Goal: Use online tool/utility: Utilize a website feature to perform a specific function

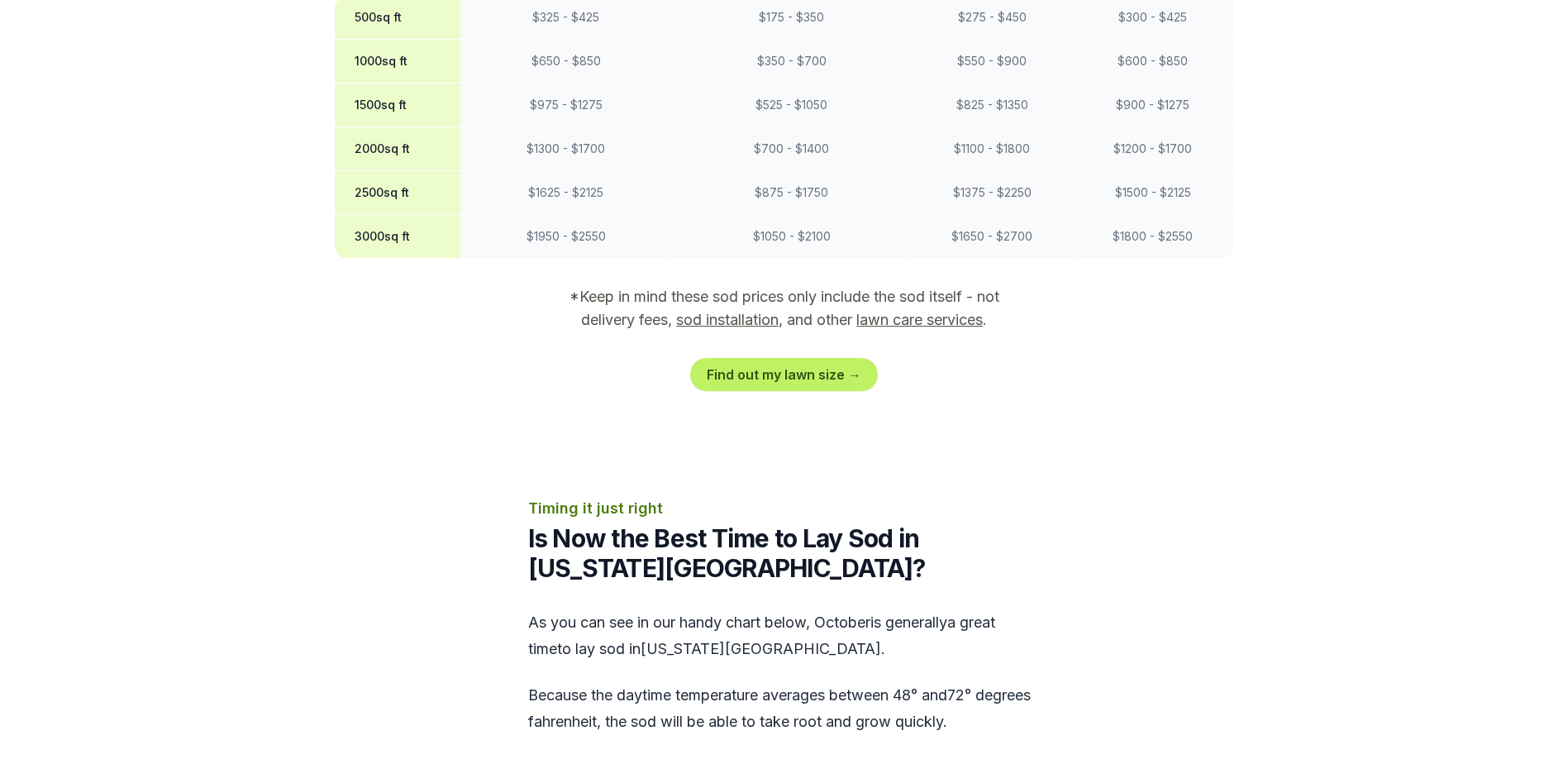
scroll to position [1650, 0]
click at [817, 359] on link "Find out my lawn size →" at bounding box center [784, 375] width 187 height 33
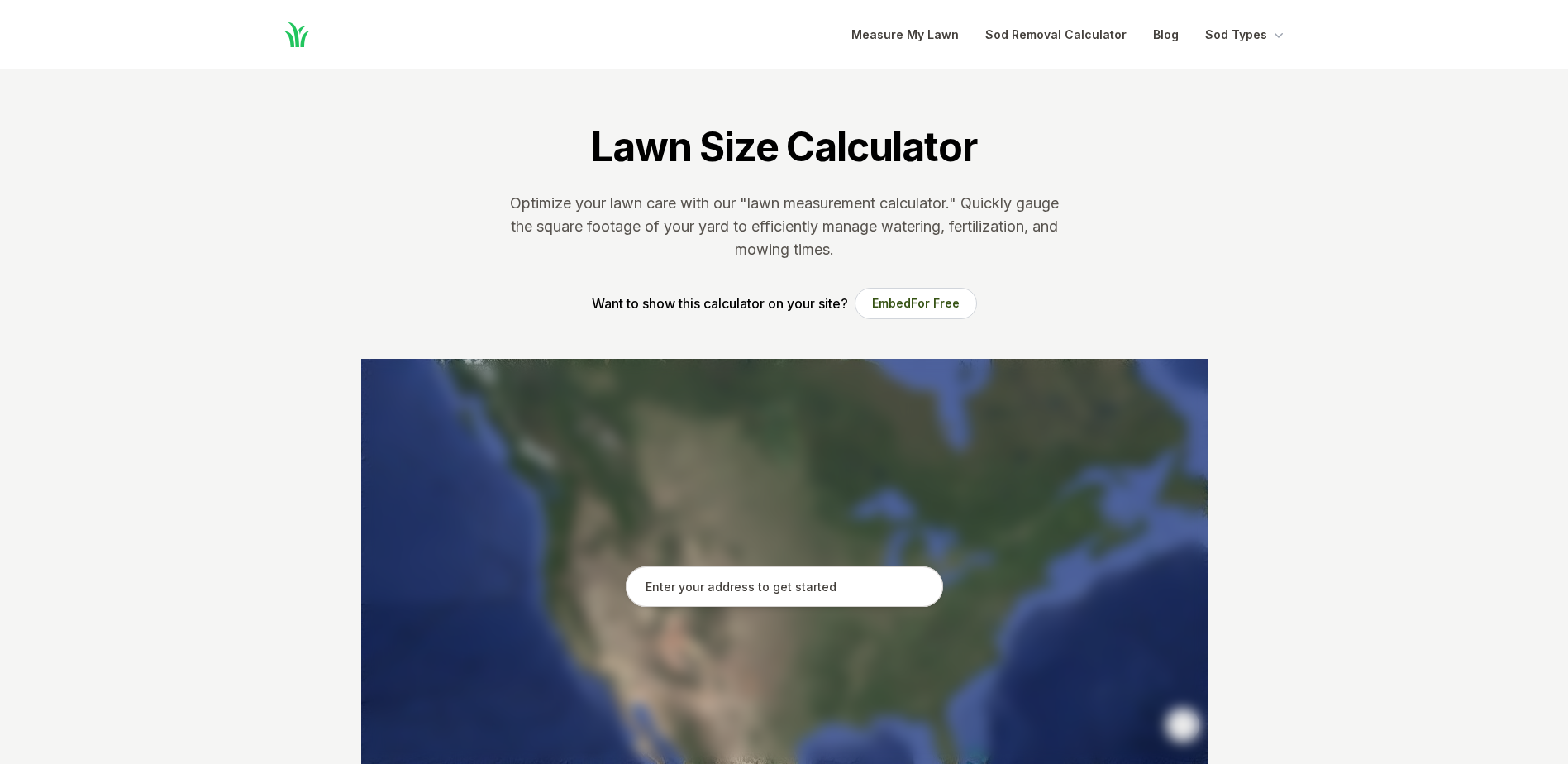
click at [735, 586] on input "text" at bounding box center [785, 587] width 317 height 42
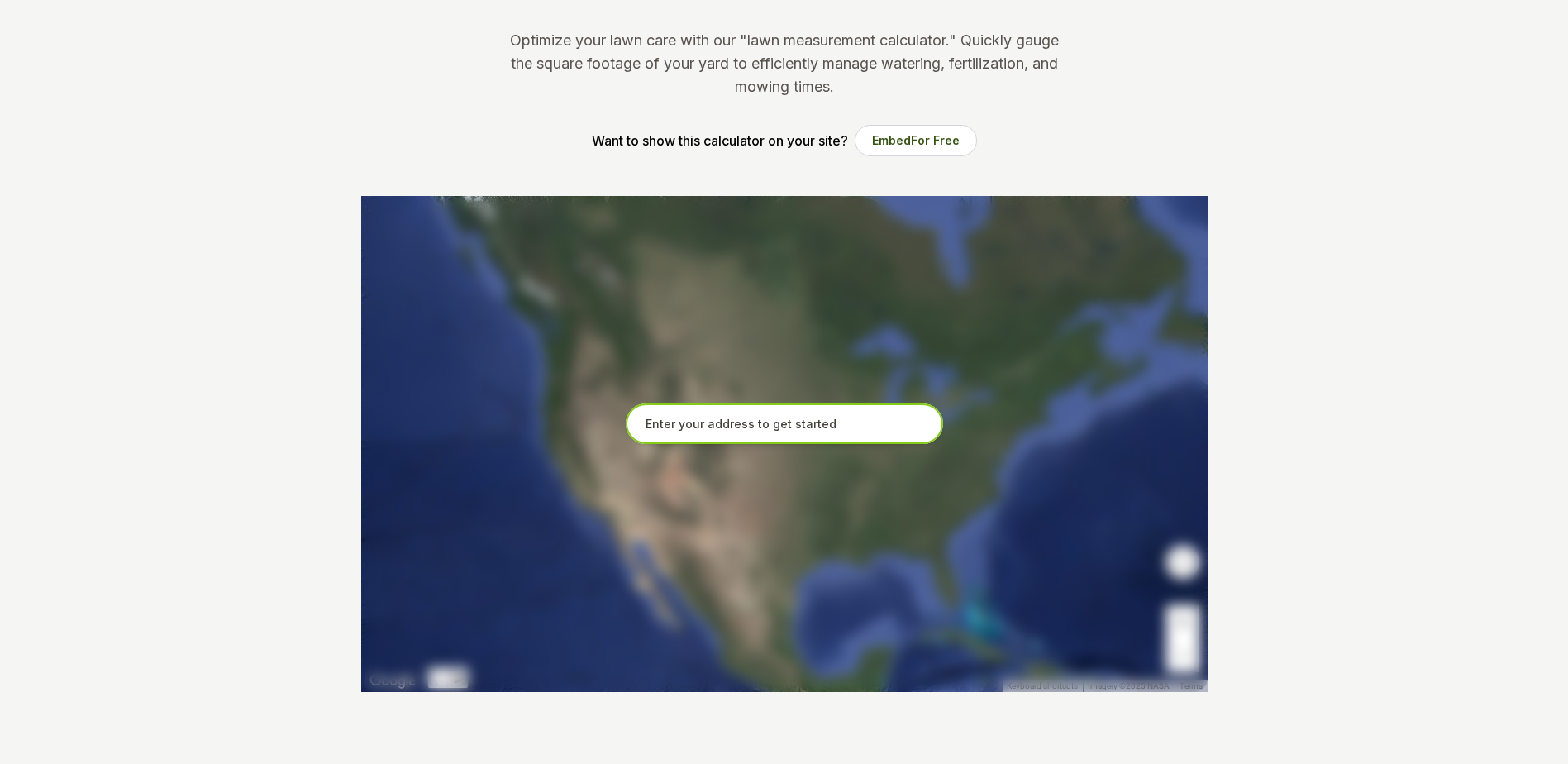
scroll to position [164, 0]
click at [754, 422] on input "text" at bounding box center [785, 423] width 317 height 42
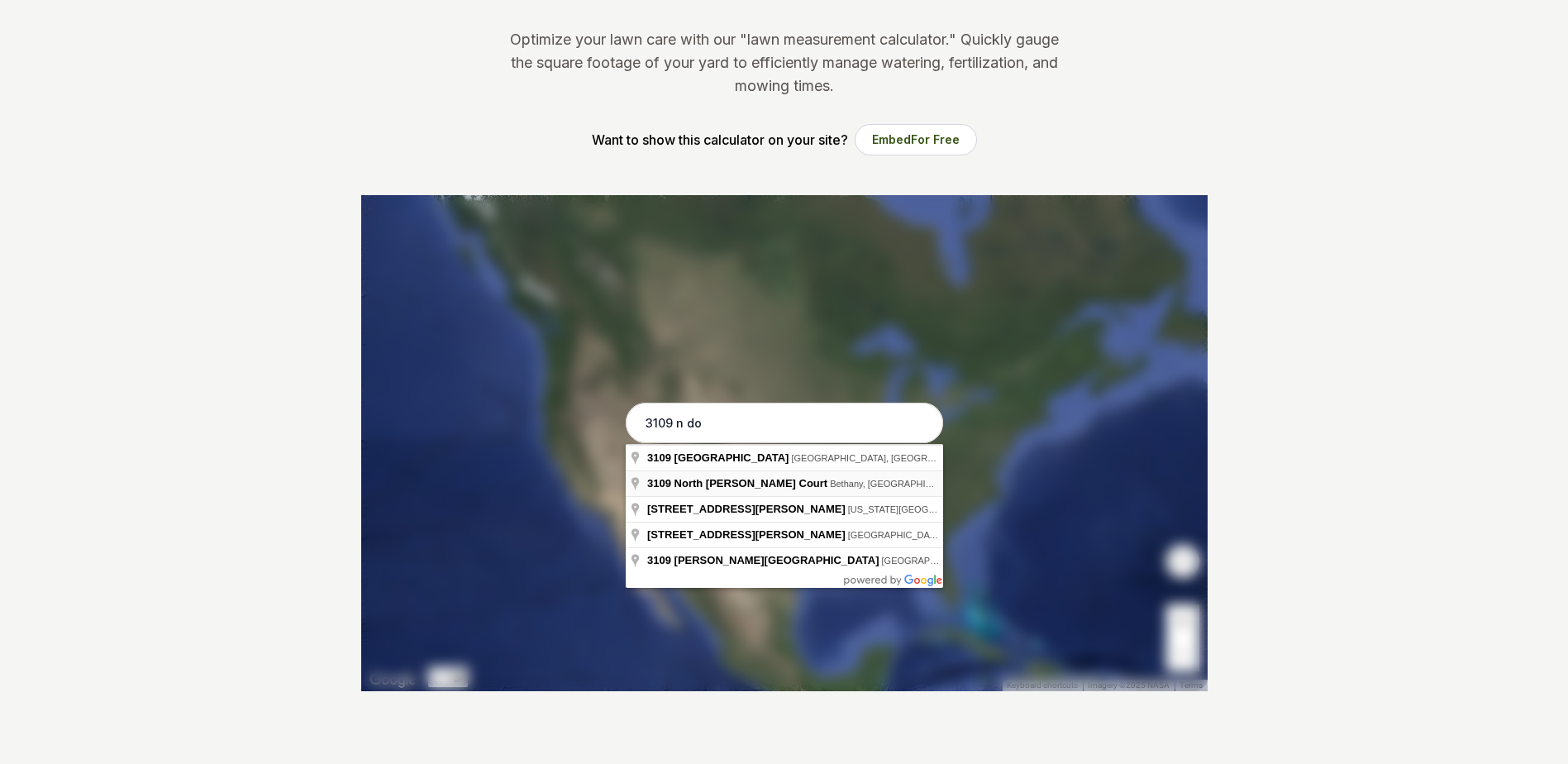
type input "[STREET_ADDRESS][PERSON_NAME]"
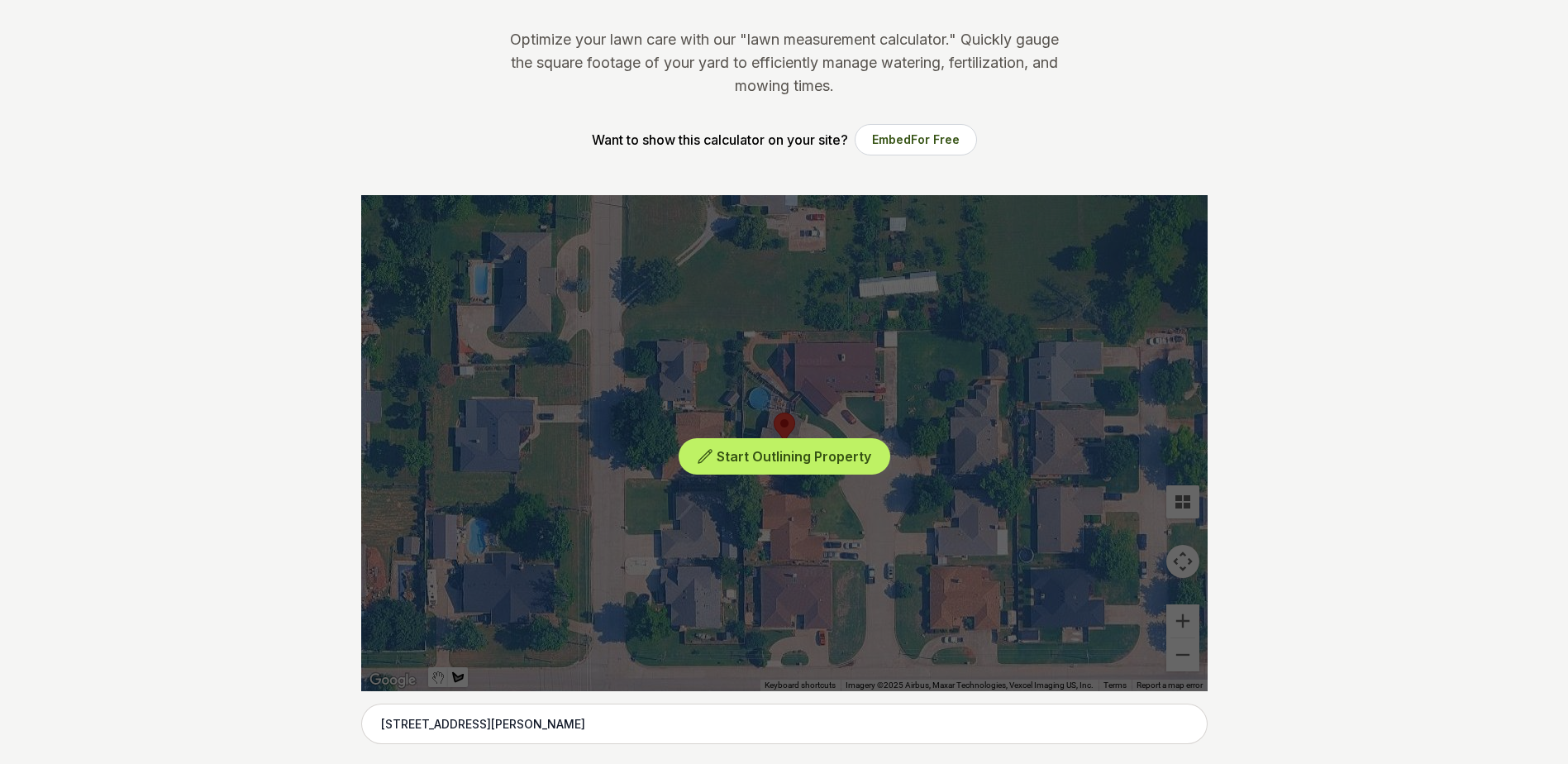
drag, startPoint x: 778, startPoint y: 489, endPoint x: 840, endPoint y: 491, distance: 62.0
click at [840, 491] on div "Start Outlining Property" at bounding box center [785, 443] width 846 height 496
click at [840, 486] on div "Start Outlining Property" at bounding box center [785, 443] width 846 height 496
click at [774, 457] on span "Start Outlining Property" at bounding box center [794, 456] width 154 height 16
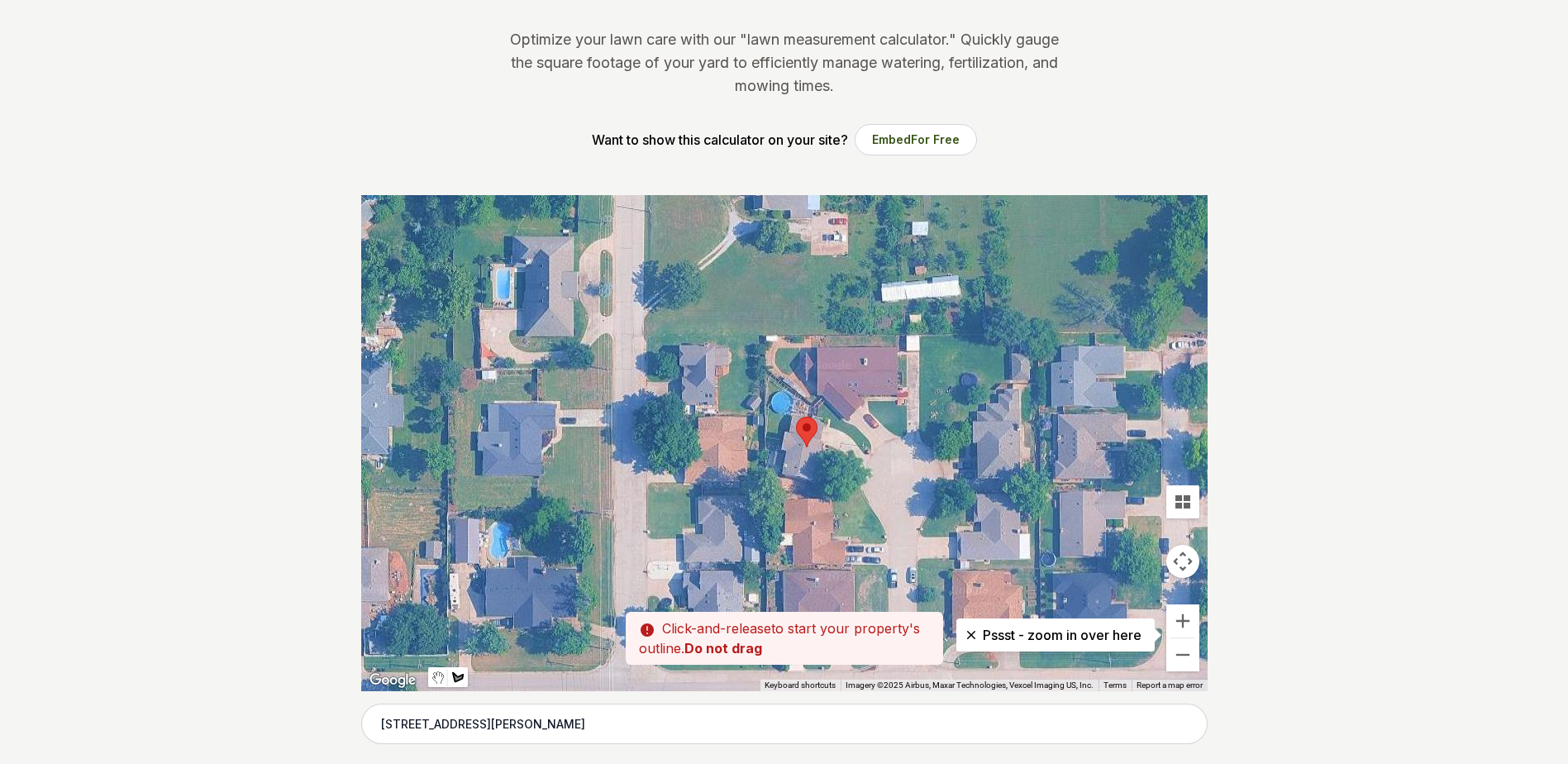
drag, startPoint x: 786, startPoint y: 493, endPoint x: 810, endPoint y: 498, distance: 24.5
click at [810, 498] on div at bounding box center [785, 443] width 846 height 496
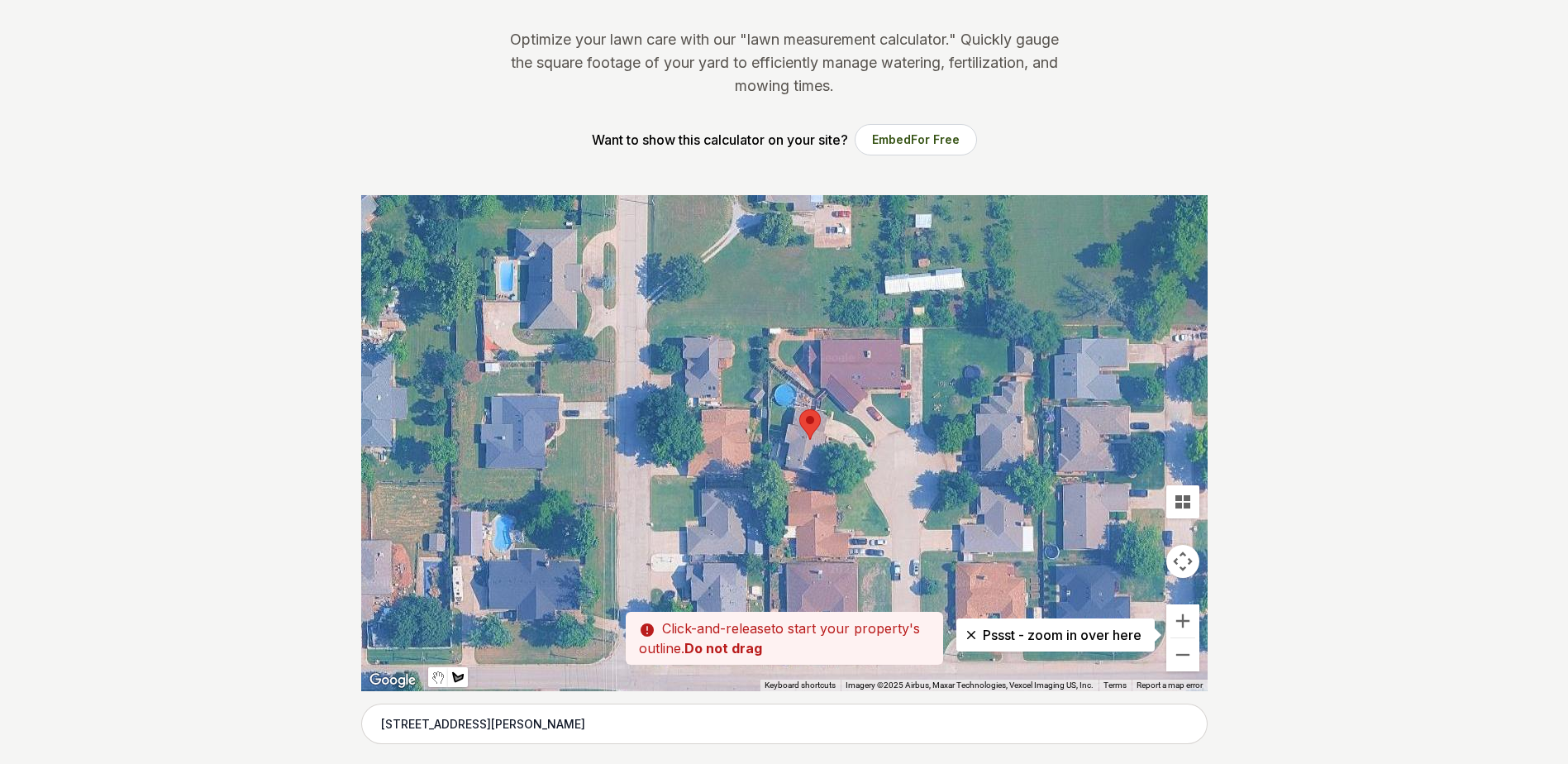
drag, startPoint x: 822, startPoint y: 493, endPoint x: 826, endPoint y: 486, distance: 8.1
click at [824, 486] on div at bounding box center [785, 443] width 846 height 496
click at [817, 487] on div at bounding box center [785, 443] width 846 height 496
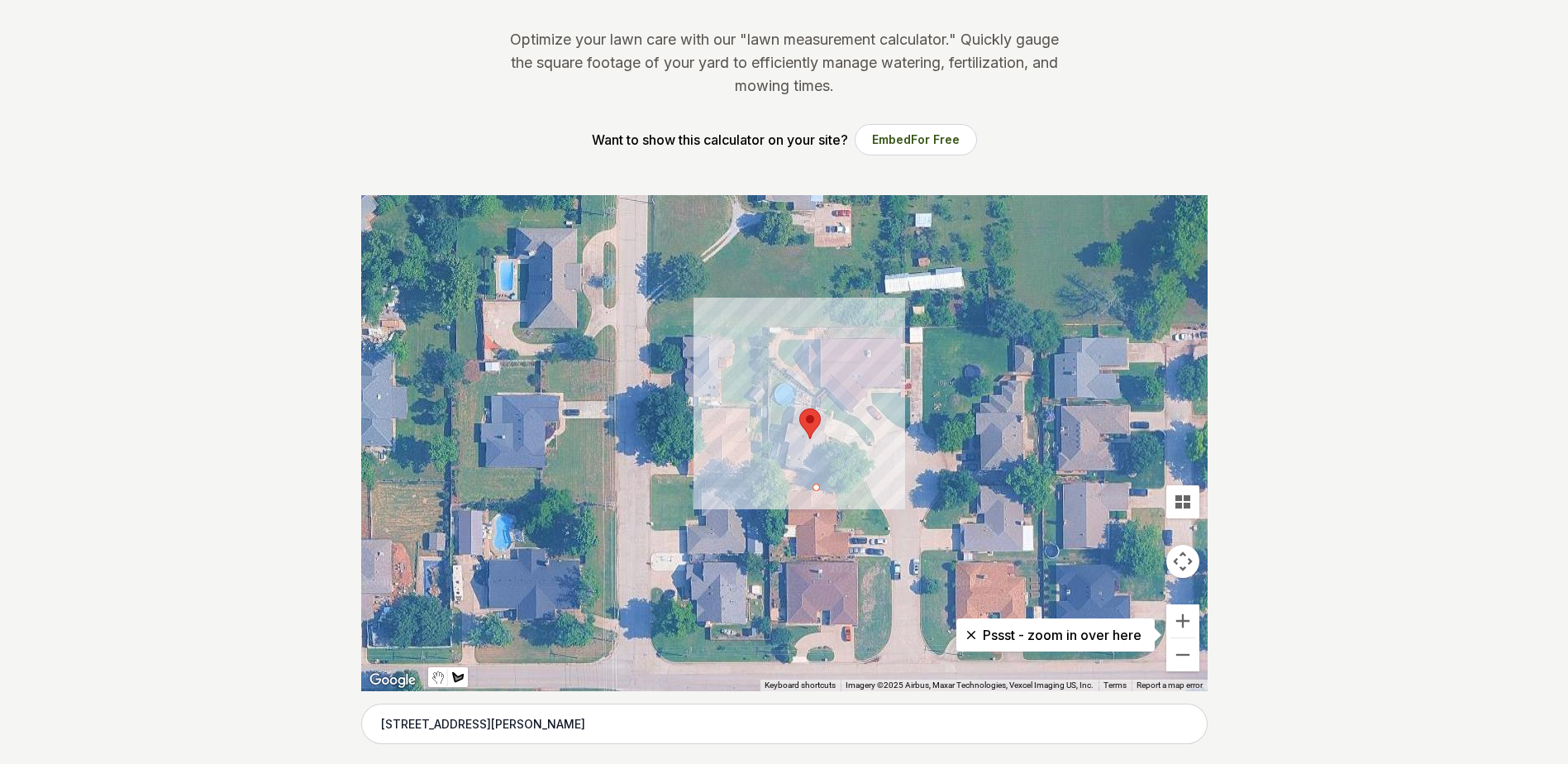
click at [867, 486] on div at bounding box center [785, 443] width 846 height 496
click at [859, 469] on div at bounding box center [785, 443] width 846 height 496
click at [849, 460] on div at bounding box center [785, 443] width 846 height 496
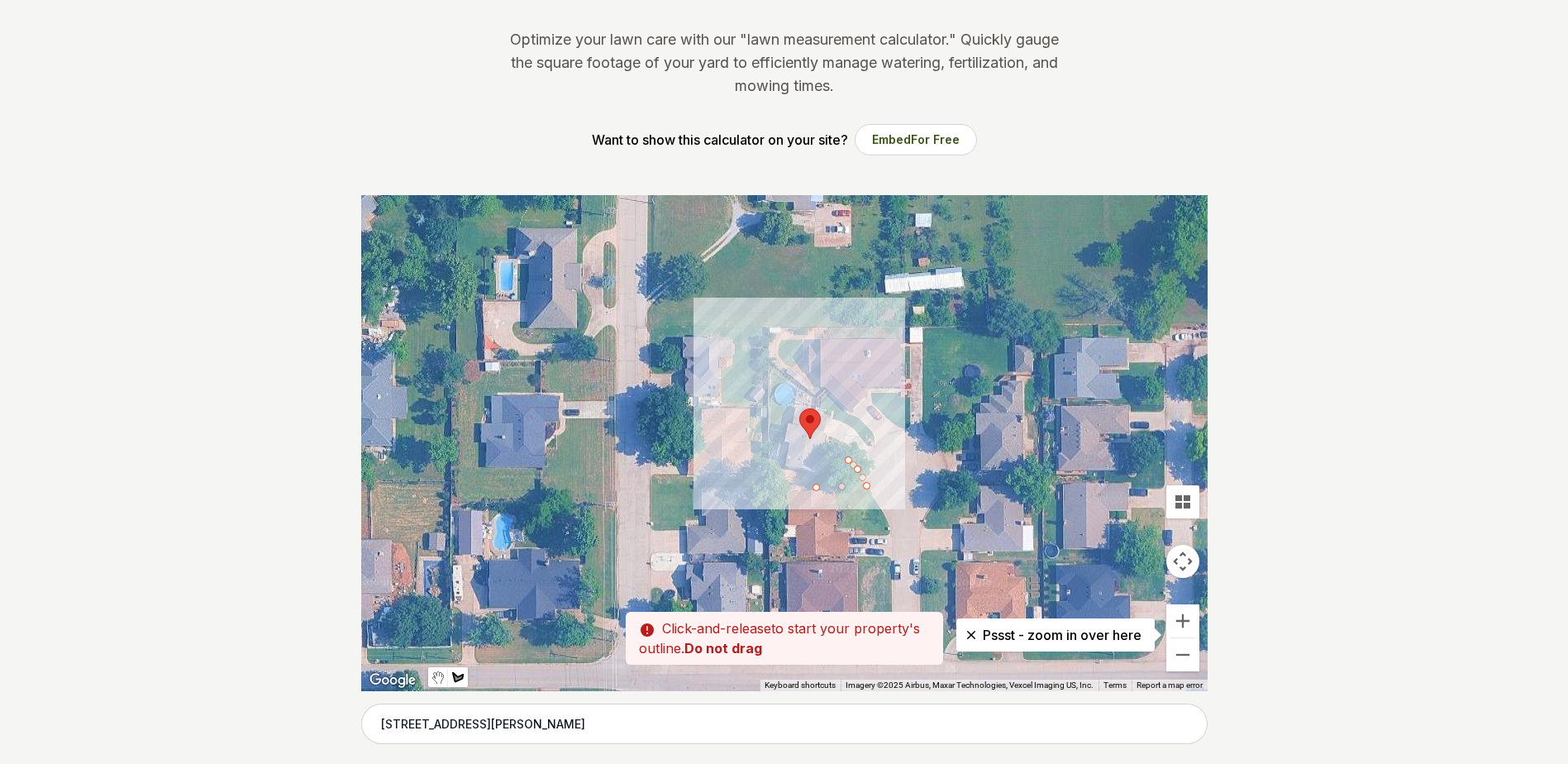
click at [841, 448] on div at bounding box center [785, 443] width 846 height 496
click at [834, 441] on div at bounding box center [785, 443] width 846 height 496
click at [828, 438] on div at bounding box center [785, 443] width 846 height 496
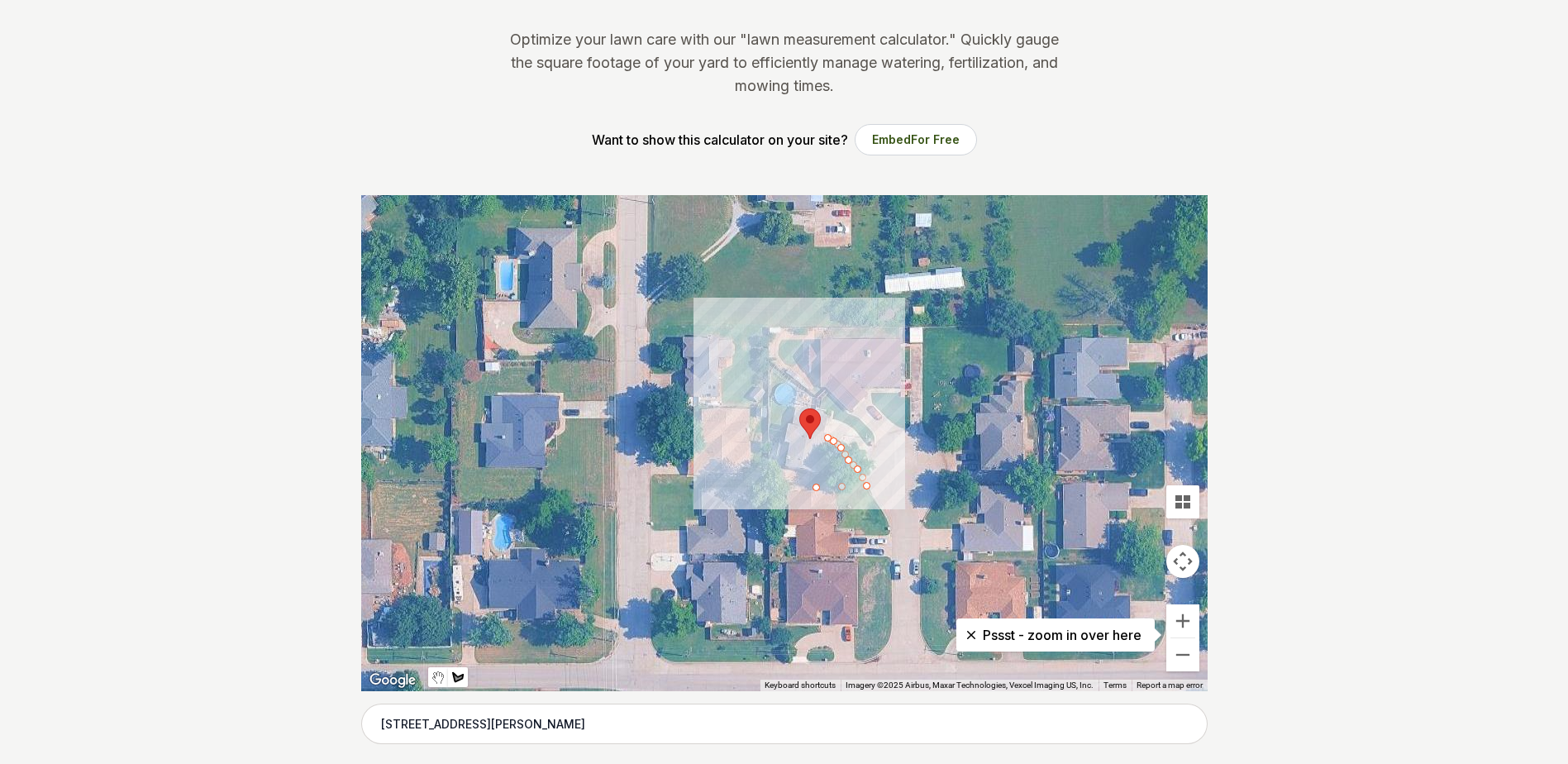
click at [826, 445] on div at bounding box center [785, 443] width 846 height 496
click at [825, 451] on div at bounding box center [785, 443] width 846 height 496
click at [818, 485] on div at bounding box center [785, 443] width 846 height 496
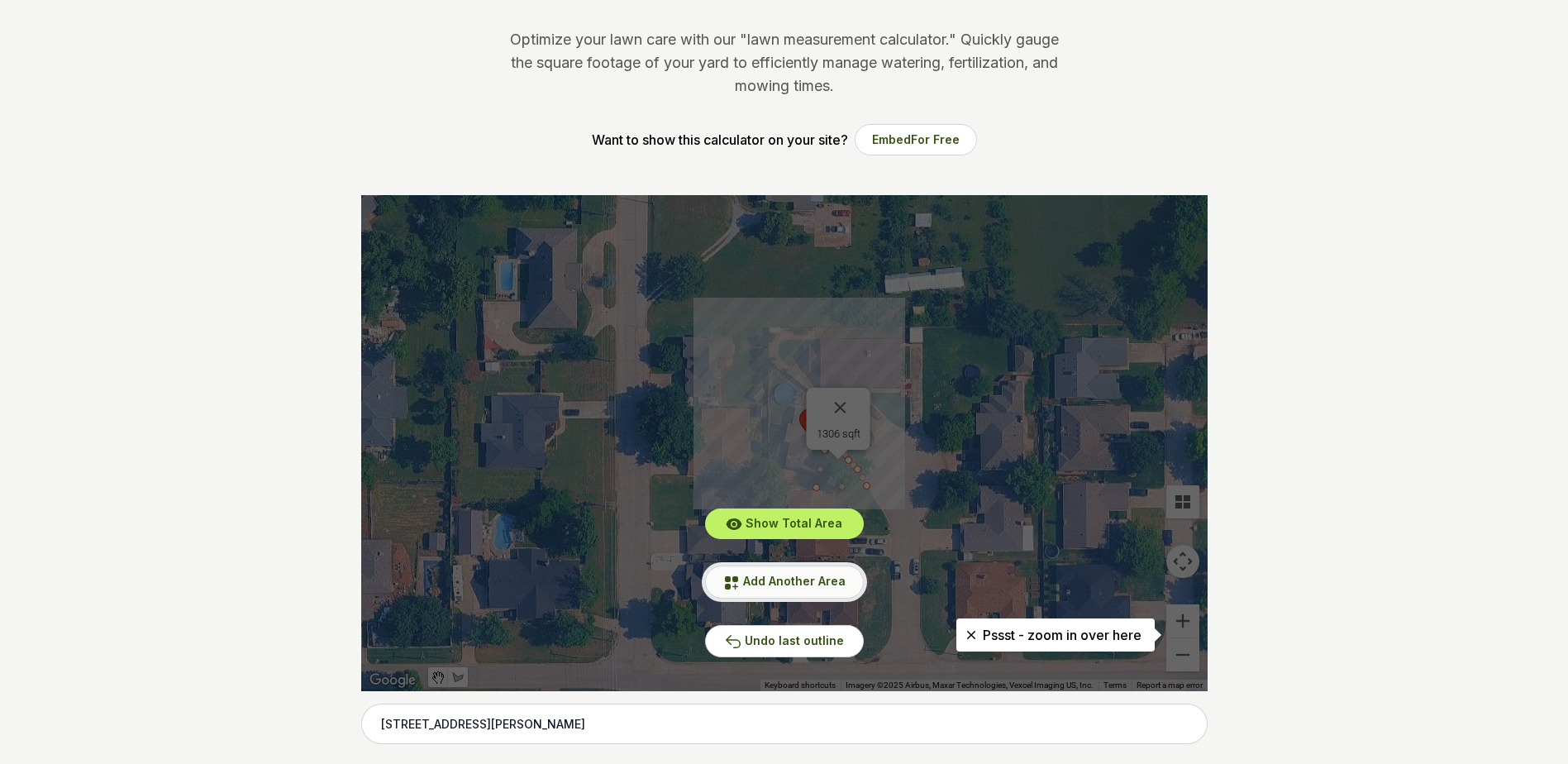
click at [797, 577] on span "Add Another Area" at bounding box center [794, 581] width 102 height 14
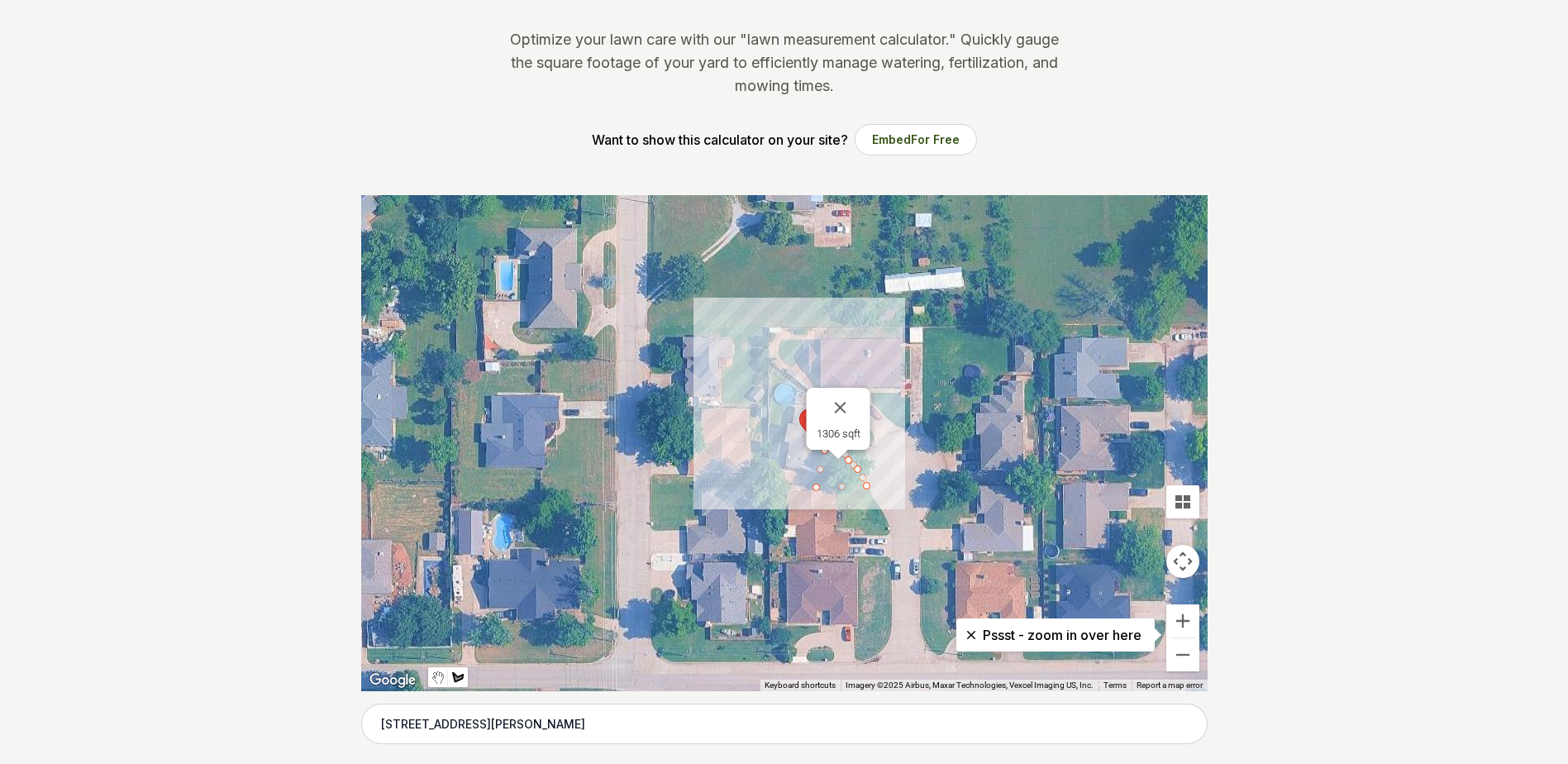
click at [770, 439] on div at bounding box center [785, 443] width 846 height 496
click at [771, 399] on div at bounding box center [785, 443] width 846 height 496
click at [790, 409] on div at bounding box center [785, 443] width 846 height 496
click at [785, 439] on div at bounding box center [785, 443] width 846 height 496
click at [771, 439] on div at bounding box center [785, 443] width 846 height 496
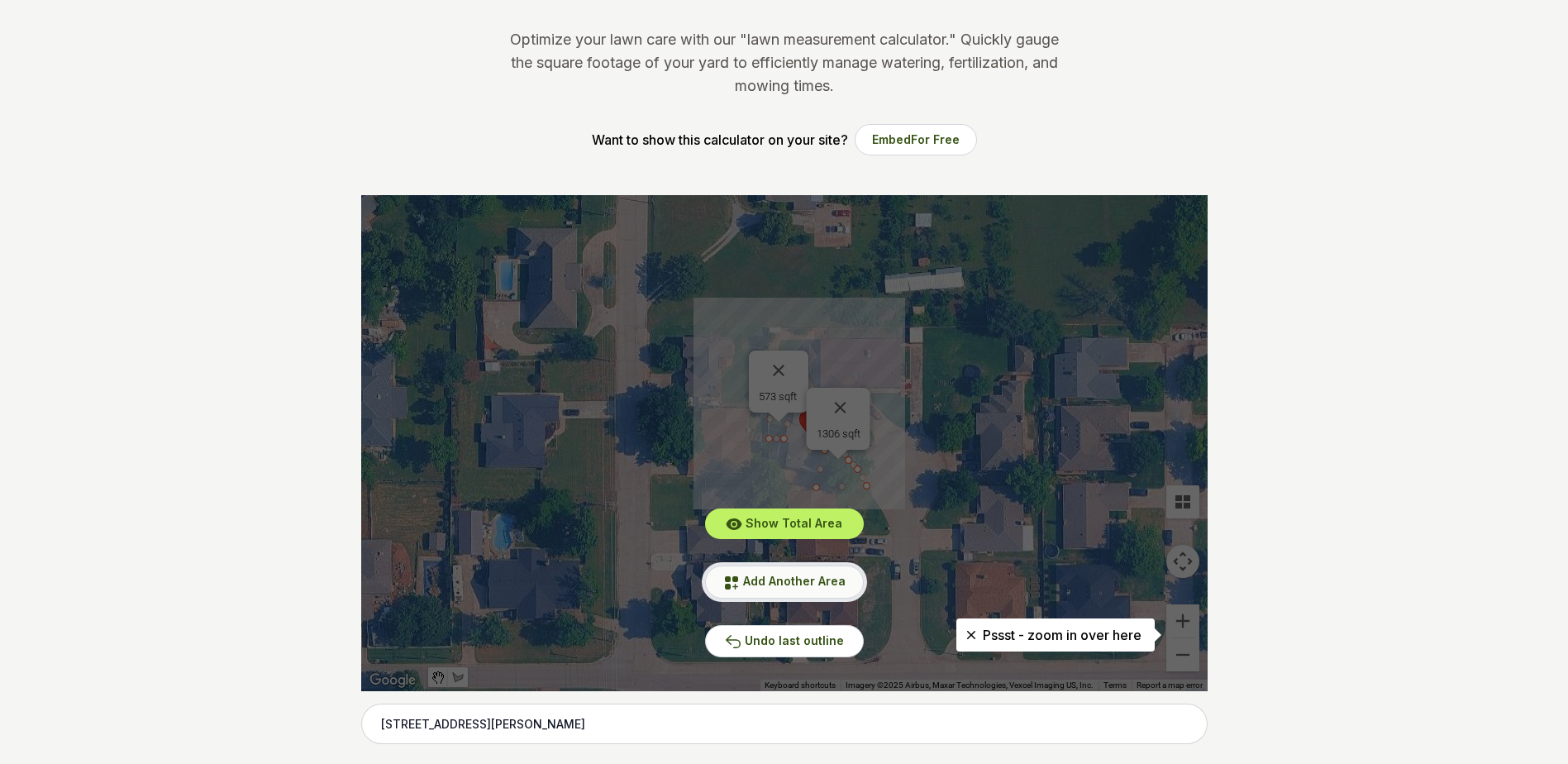
click at [788, 576] on span "Add Another Area" at bounding box center [794, 581] width 102 height 14
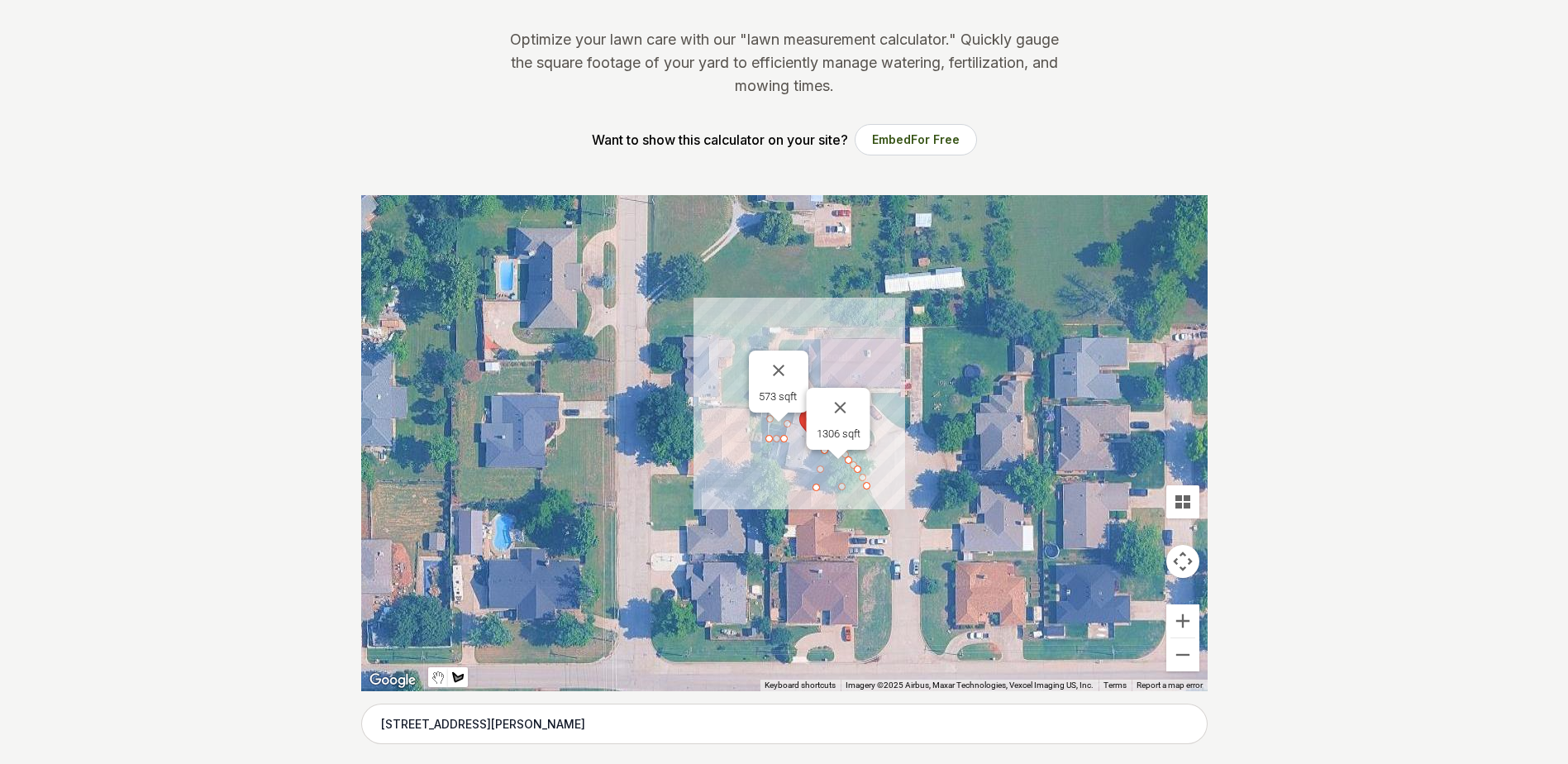
click at [843, 405] on button "Close" at bounding box center [840, 408] width 40 height 40
click at [781, 369] on button "Close" at bounding box center [779, 370] width 40 height 40
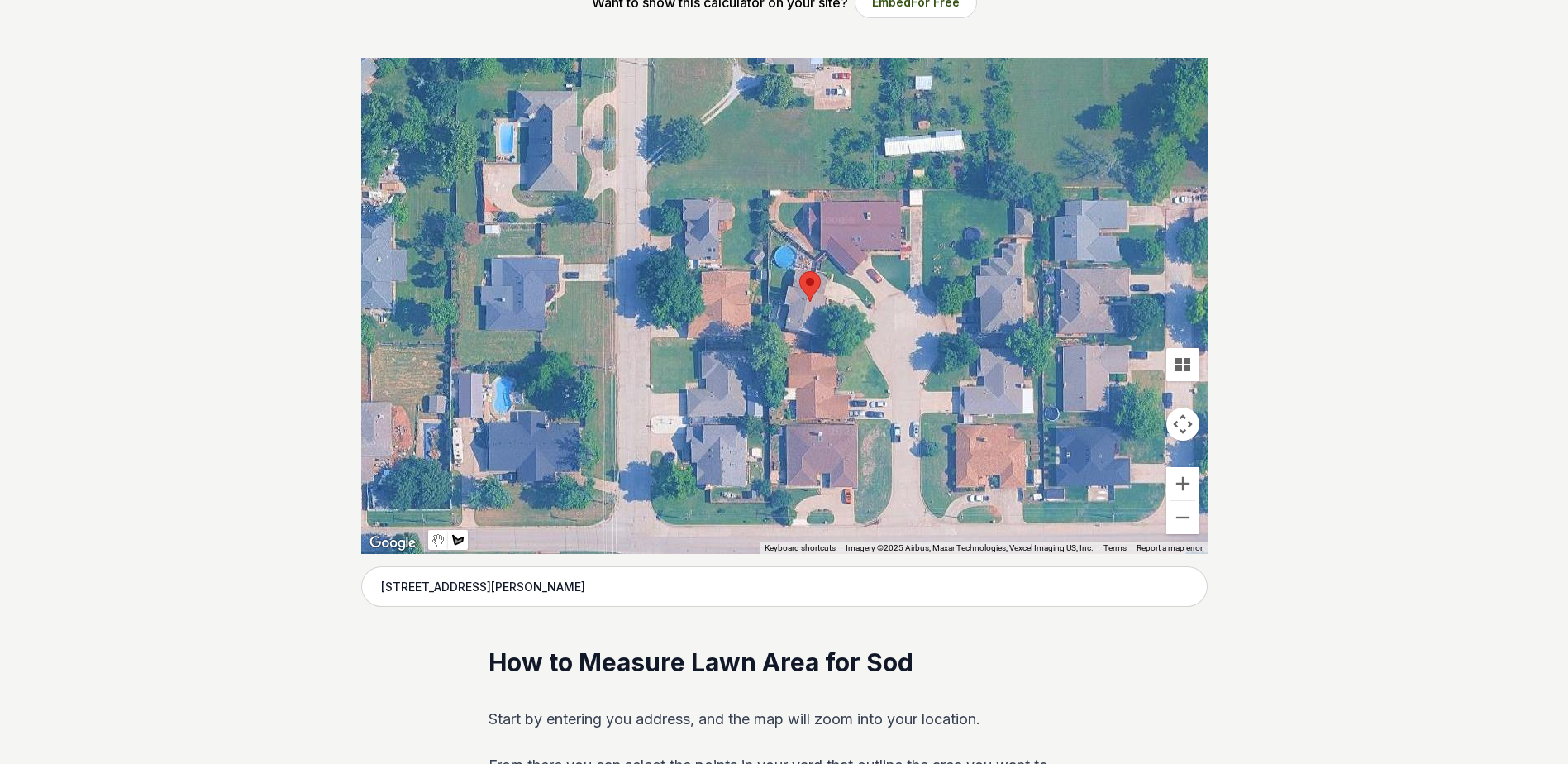
scroll to position [303, 0]
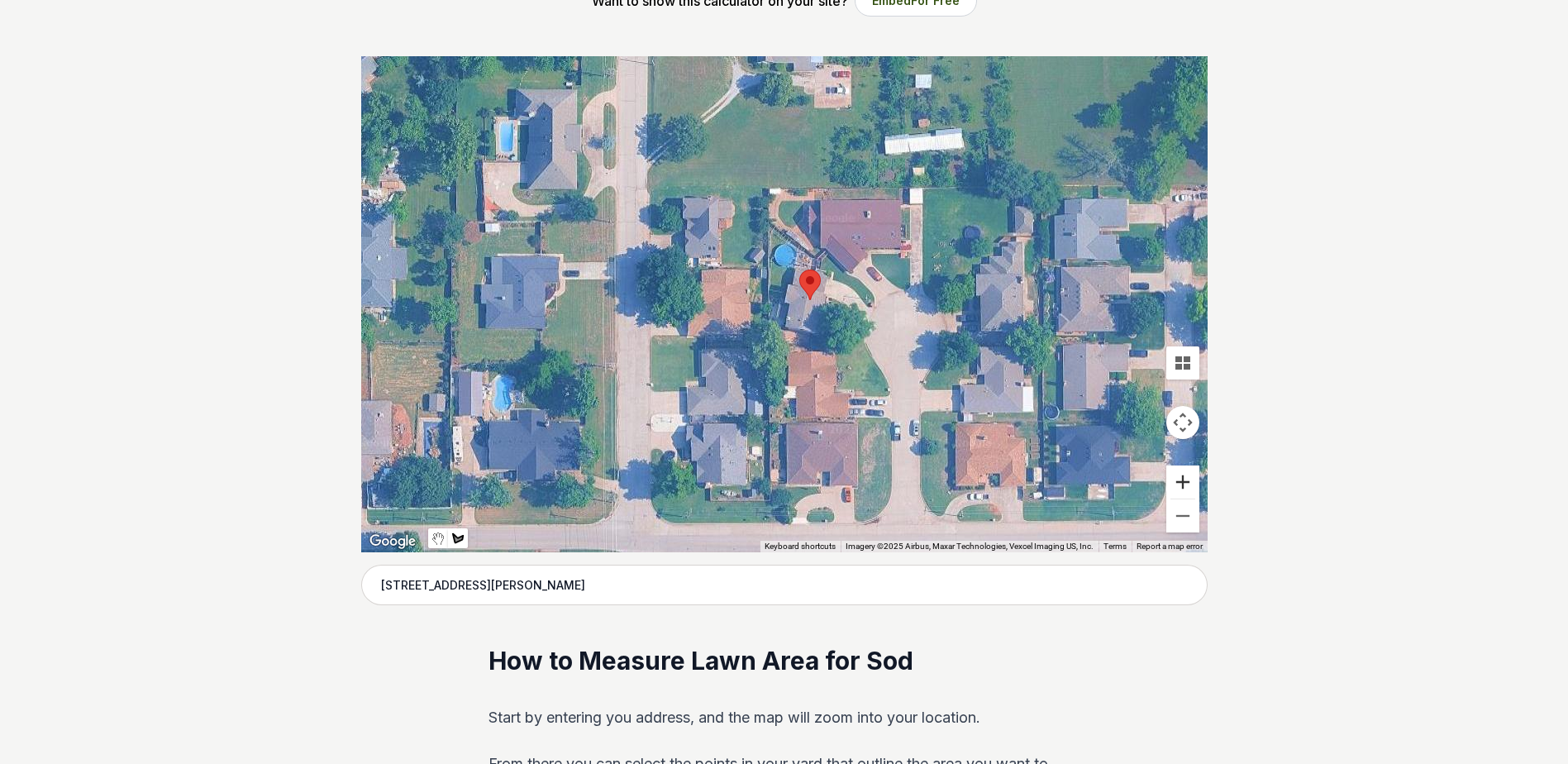
click at [1187, 486] on button "Zoom in" at bounding box center [1183, 482] width 33 height 33
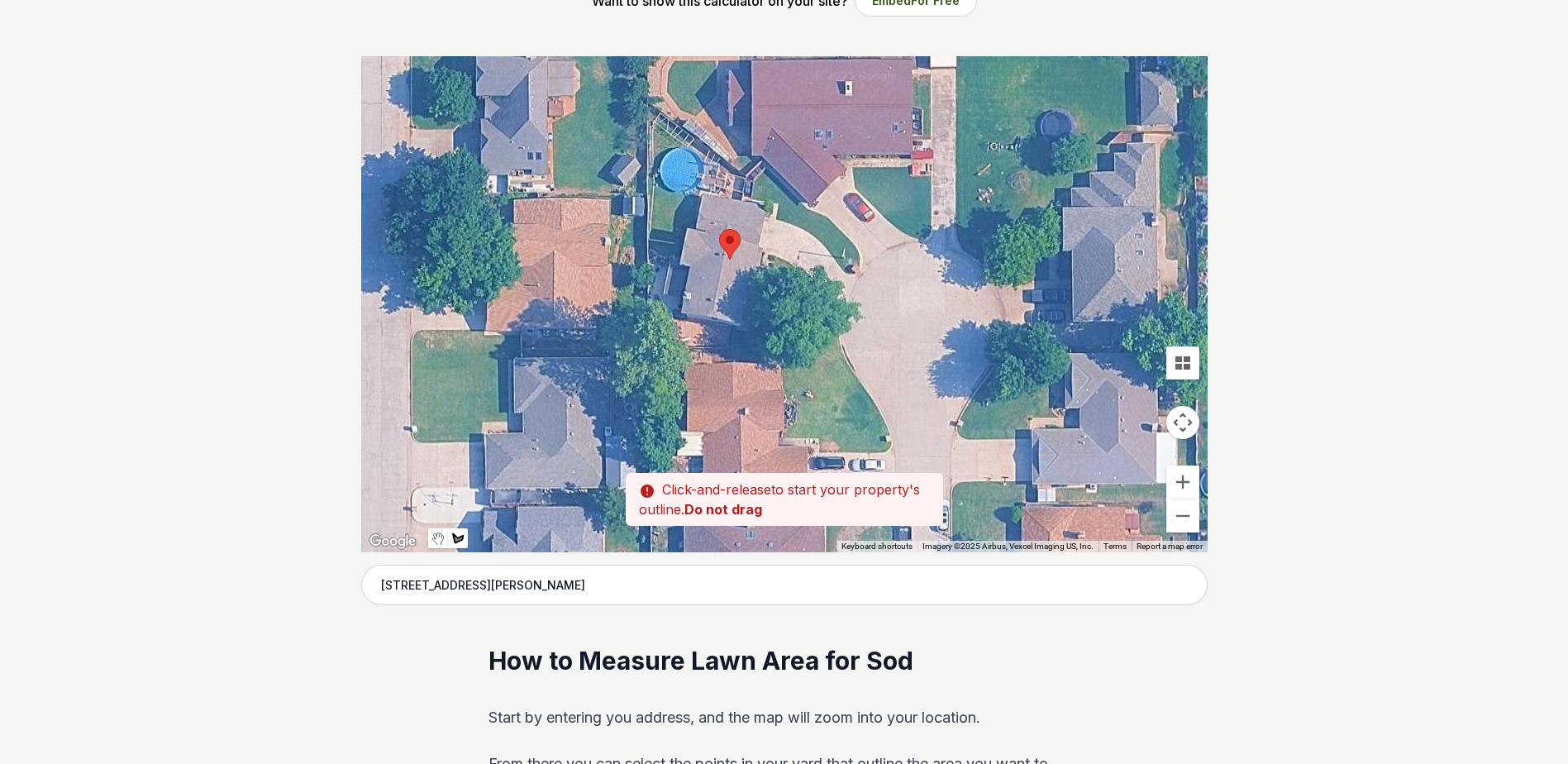
drag, startPoint x: 1001, startPoint y: 381, endPoint x: 890, endPoint y: 341, distance: 118.0
click at [890, 341] on div at bounding box center [785, 304] width 846 height 496
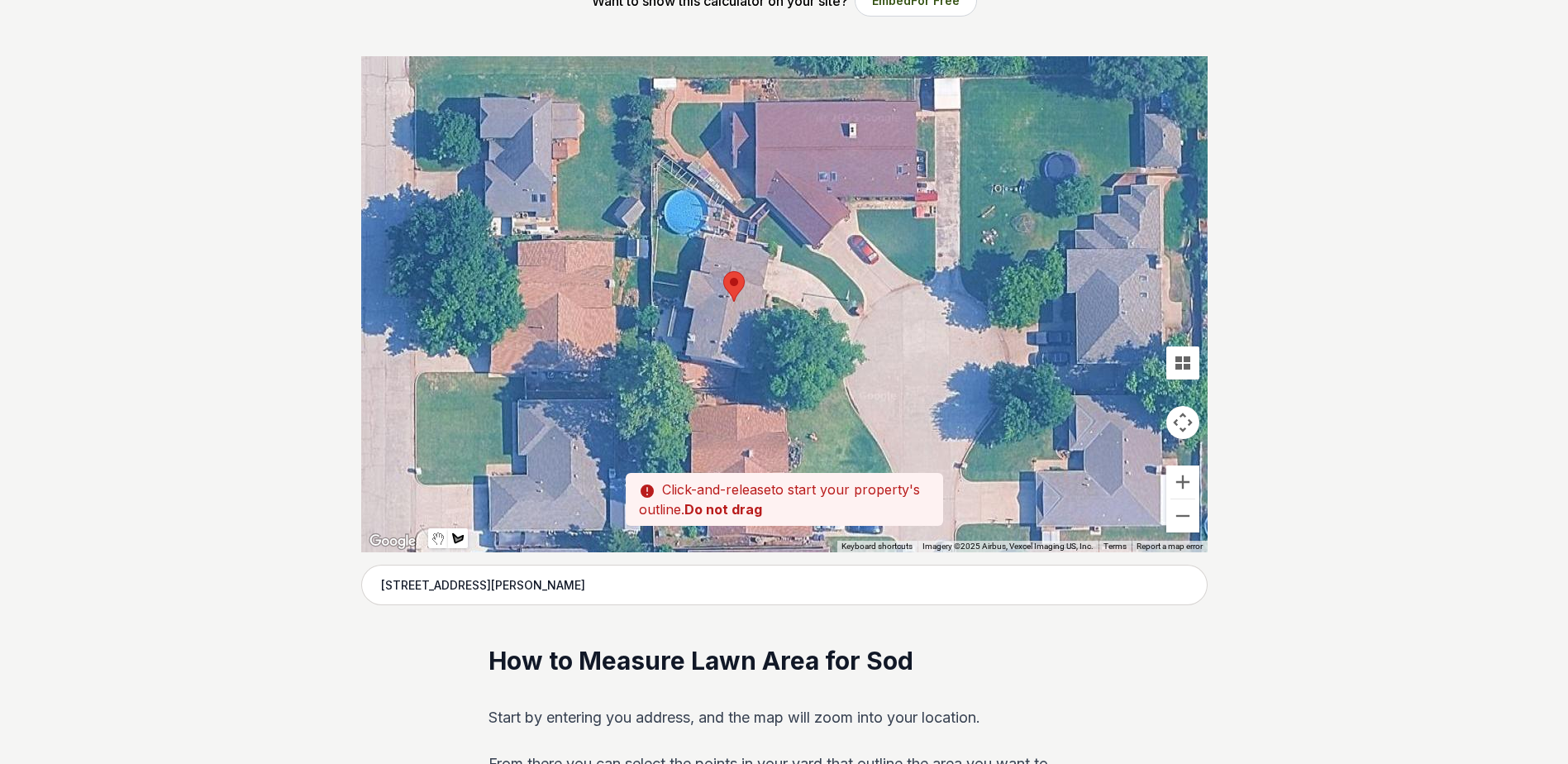
drag, startPoint x: 890, startPoint y: 341, endPoint x: 895, endPoint y: 384, distance: 43.3
click at [895, 384] on div at bounding box center [785, 304] width 846 height 496
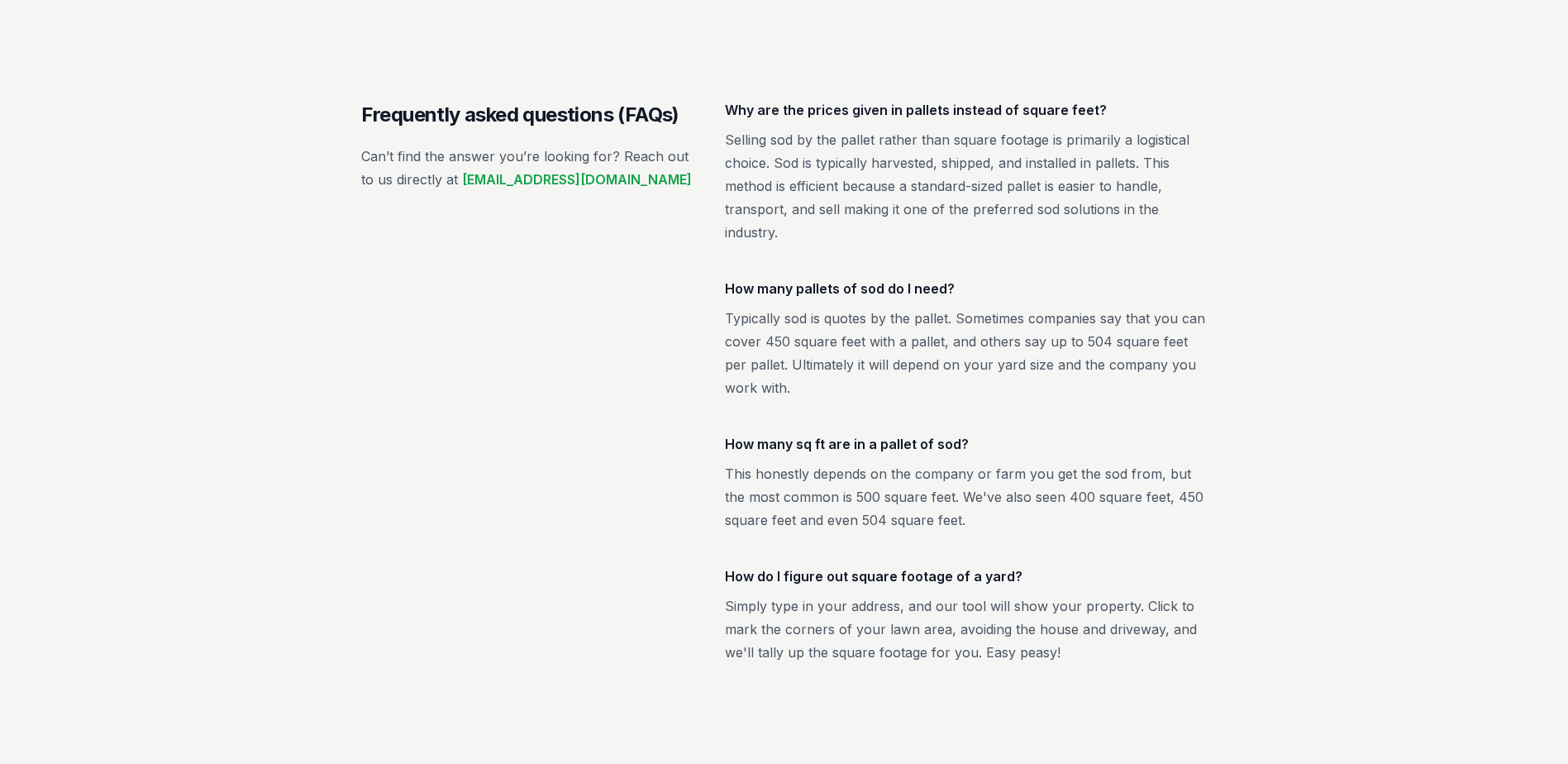
scroll to position [2728, 0]
